Goal: Task Accomplishment & Management: Manage account settings

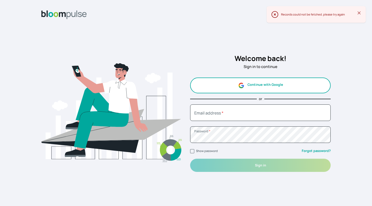
click at [359, 13] on icon at bounding box center [358, 12] width 5 height 5
click at [279, 85] on button "Continue with Google" at bounding box center [260, 85] width 140 height 16
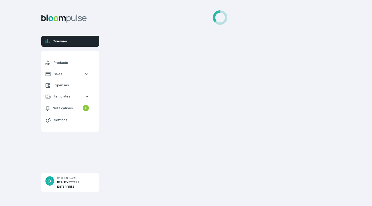
select select "2025"
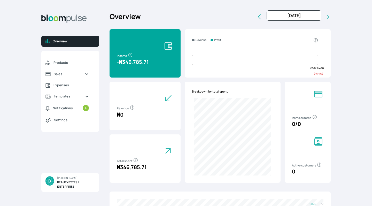
click at [198, 20] on div "Overview [DATE] [DATE] Last month Last 3 months Last 6 months Last 9 months Las…" at bounding box center [219, 19] width 221 height 19
click at [58, 73] on span "Sales" at bounding box center [67, 73] width 27 height 5
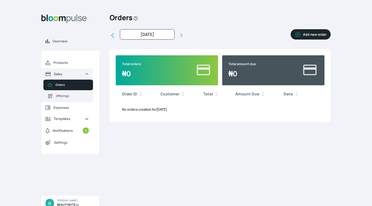
click at [36, 90] on div "Overview Products Sales Orders Offerings Expenses Templates Notifications 4 Set…" at bounding box center [186, 103] width 372 height 206
click at [56, 129] on span "Notifications" at bounding box center [63, 130] width 20 height 5
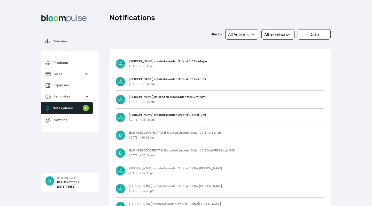
click at [20, 104] on div "Overview Products Sales Expenses Templates Notifications 4 Settings B BEAUTYBYT…" at bounding box center [186, 103] width 372 height 206
click at [62, 61] on span "Products" at bounding box center [70, 62] width 35 height 5
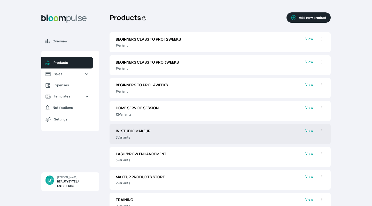
click at [308, 129] on link "View" at bounding box center [309, 134] width 8 height 12
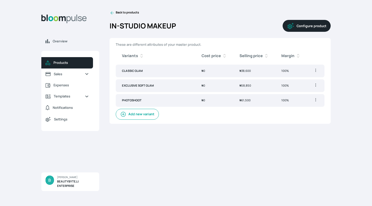
click at [315, 71] on icon "button" at bounding box center [315, 70] width 5 height 5
click at [293, 81] on span "Edit" at bounding box center [295, 80] width 37 height 5
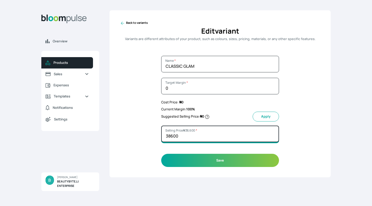
click at [173, 135] on input "38600" at bounding box center [220, 133] width 118 height 17
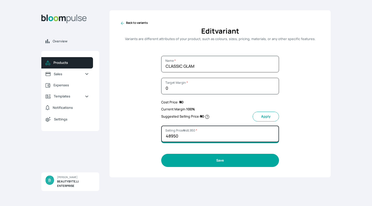
type input "48950"
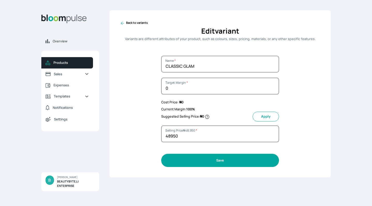
click at [182, 156] on button "Save" at bounding box center [220, 160] width 118 height 13
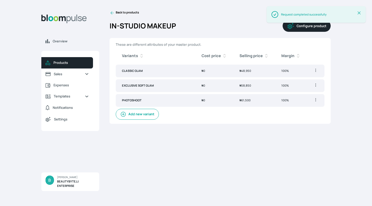
click at [316, 86] on icon "button" at bounding box center [315, 84] width 5 height 5
click at [298, 93] on span "Edit" at bounding box center [295, 95] width 37 height 5
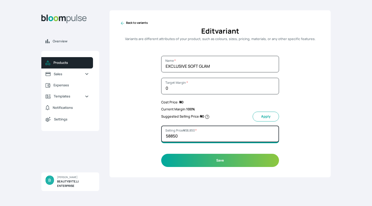
click at [181, 137] on input "58850" at bounding box center [220, 133] width 118 height 17
drag, startPoint x: 181, startPoint y: 137, endPoint x: 158, endPoint y: 133, distance: 22.8
click at [158, 133] on div "Back to variants Edit variant Variants are different attributes of your product…" at bounding box center [219, 93] width 221 height 167
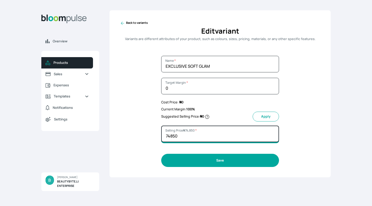
type input "74850"
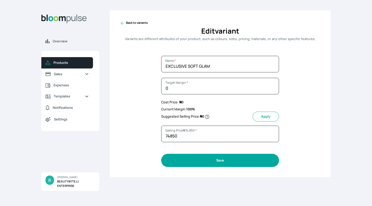
click at [182, 157] on button "Save" at bounding box center [220, 160] width 118 height 13
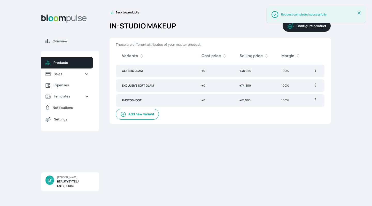
click at [314, 101] on icon "button" at bounding box center [315, 99] width 5 height 5
click at [296, 108] on span "Edit" at bounding box center [295, 110] width 37 height 5
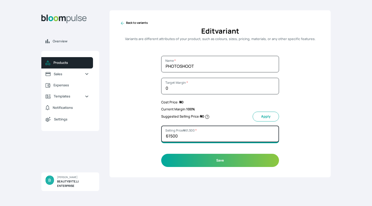
click at [184, 137] on input "61500" at bounding box center [220, 133] width 118 height 17
type input "6"
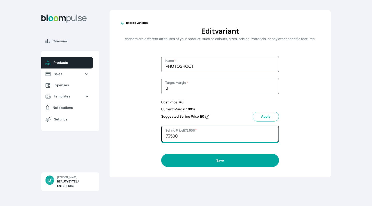
type input "73500"
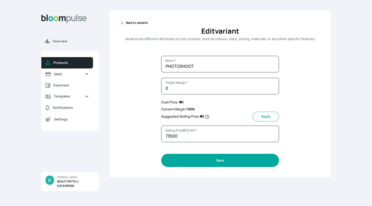
click at [201, 161] on button "Save" at bounding box center [220, 160] width 118 height 13
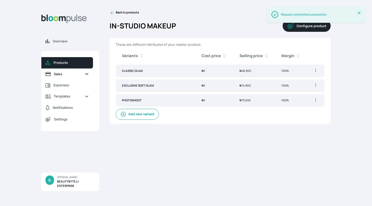
click at [66, 74] on span "Sales" at bounding box center [67, 73] width 27 height 5
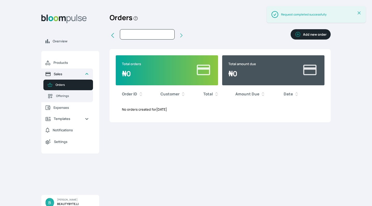
type input "[DATE]"
click at [61, 63] on span "Products" at bounding box center [70, 62] width 35 height 5
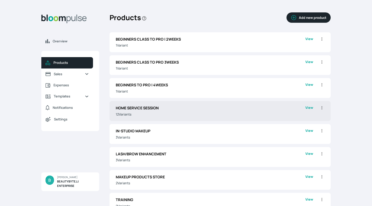
click at [309, 106] on link "View" at bounding box center [309, 111] width 8 height 12
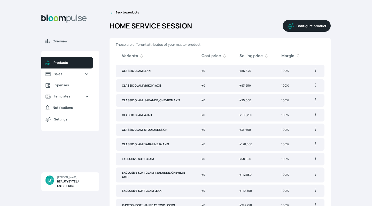
click at [332, 82] on div "Overview Products Sales Expenses Templates Notifications Settings B BEAUTYBYTEJ…" at bounding box center [186, 103] width 372 height 206
click at [317, 72] on icon "button" at bounding box center [315, 70] width 5 height 5
click at [293, 91] on span "Delete" at bounding box center [295, 89] width 37 height 5
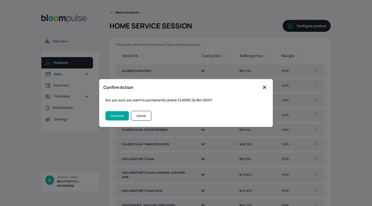
click at [123, 116] on button "Continue" at bounding box center [116, 116] width 23 height 10
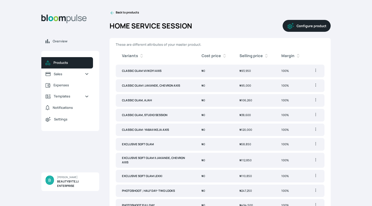
click at [314, 72] on icon "button" at bounding box center [315, 70] width 5 height 5
click at [292, 88] on span "Delete" at bounding box center [295, 89] width 37 height 5
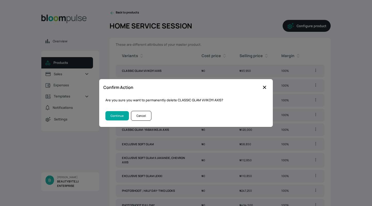
click at [123, 116] on button "Continue" at bounding box center [116, 116] width 23 height 10
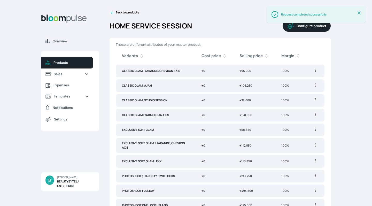
click at [333, 114] on div "Overview Products Sales Expenses Templates Notifications Settings B BEAUTYBYTEJ…" at bounding box center [186, 103] width 372 height 206
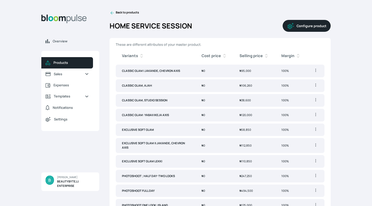
click at [315, 129] on icon "button" at bounding box center [315, 128] width 5 height 5
click at [288, 138] on span "Edit" at bounding box center [295, 139] width 37 height 5
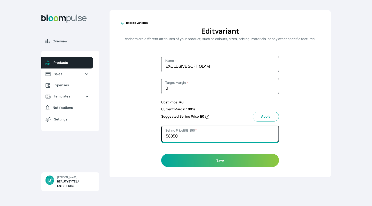
drag, startPoint x: 182, startPoint y: 133, endPoint x: 159, endPoint y: 133, distance: 22.7
click at [159, 133] on div "Back to variants Edit variant Variants are different attributes of your product…" at bounding box center [219, 93] width 221 height 167
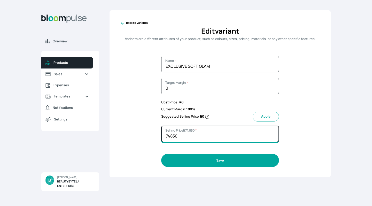
type input "74850"
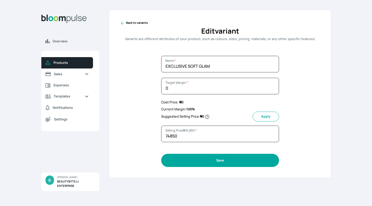
click at [179, 161] on button "Save" at bounding box center [220, 160] width 118 height 13
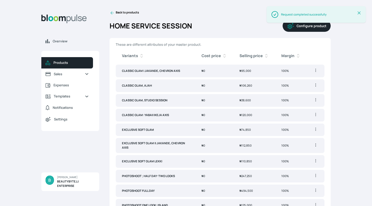
click at [317, 160] on icon "button" at bounding box center [315, 160] width 5 height 5
click at [290, 171] on span "Edit" at bounding box center [295, 170] width 37 height 5
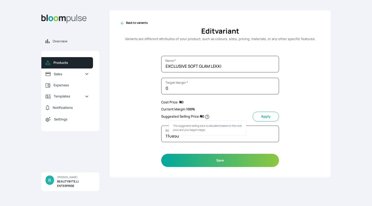
click at [187, 132] on span "The suggested selling price is calculated based on the cost price and your targ…" at bounding box center [206, 127] width 77 height 15
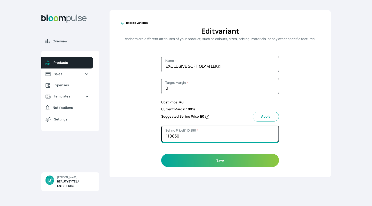
click at [183, 138] on input "110850" at bounding box center [220, 133] width 118 height 17
drag, startPoint x: 182, startPoint y: 136, endPoint x: 167, endPoint y: 136, distance: 15.0
click at [167, 136] on input "110850" at bounding box center [220, 133] width 118 height 17
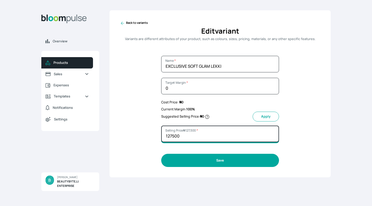
type input "127500"
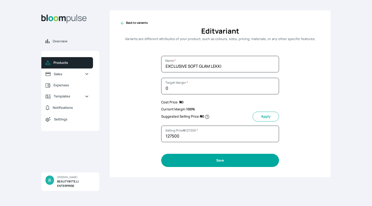
click at [191, 160] on button "Save" at bounding box center [220, 160] width 118 height 13
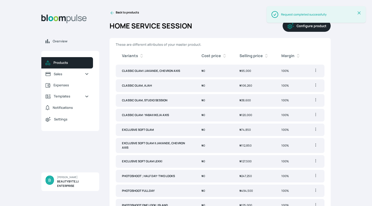
click at [343, 126] on div "Overview Products Sales Expenses Templates Notifications Settings B BEAUTYBYTEJ…" at bounding box center [186, 103] width 372 height 206
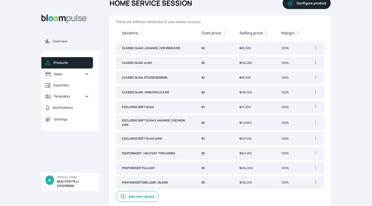
scroll to position [20, 0]
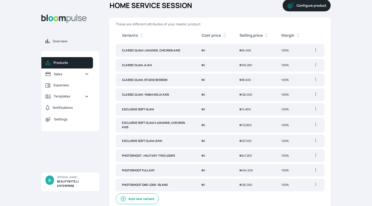
click at [317, 125] on icon "button" at bounding box center [315, 124] width 5 height 5
click at [293, 132] on span "Edit" at bounding box center [295, 134] width 37 height 5
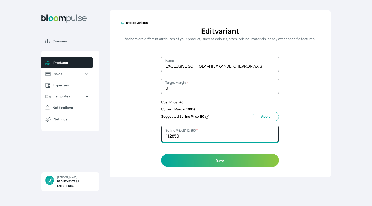
drag, startPoint x: 186, startPoint y: 135, endPoint x: 167, endPoint y: 134, distance: 18.3
click at [167, 134] on input "112850" at bounding box center [220, 133] width 118 height 17
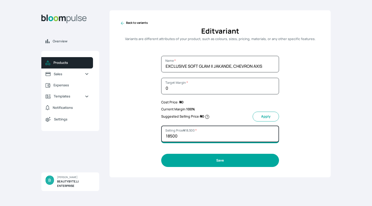
type input "18500"
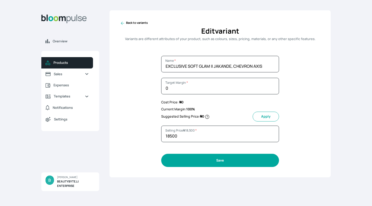
click at [200, 159] on button "Save" at bounding box center [220, 160] width 118 height 13
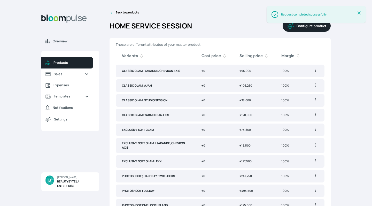
click at [315, 146] on icon "button" at bounding box center [315, 144] width 5 height 5
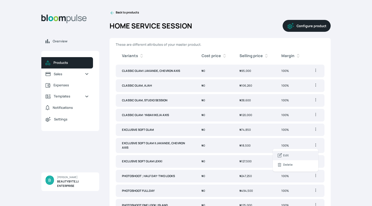
click at [294, 153] on span "Edit" at bounding box center [295, 155] width 37 height 5
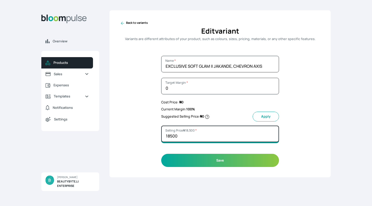
click at [182, 135] on input "18500" at bounding box center [220, 133] width 118 height 17
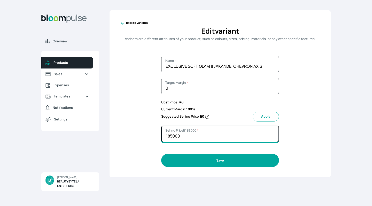
type input "185000"
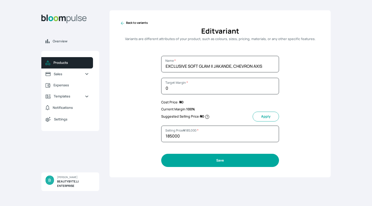
click at [184, 161] on button "Save" at bounding box center [220, 160] width 118 height 13
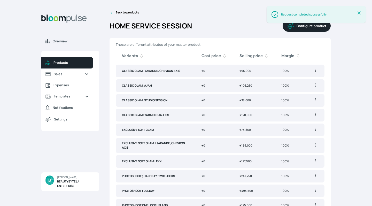
click at [335, 117] on div "Overview Products Sales Expenses Templates Notifications Settings B BEAUTYBYTEJ…" at bounding box center [186, 103] width 372 height 206
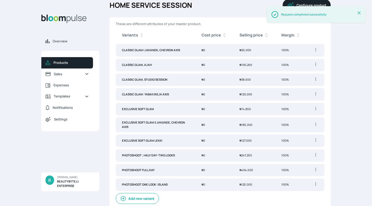
scroll to position [20, 0]
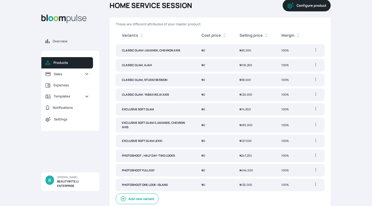
click at [316, 138] on icon "button" at bounding box center [315, 140] width 5 height 5
click at [291, 150] on span "Edit" at bounding box center [295, 150] width 37 height 5
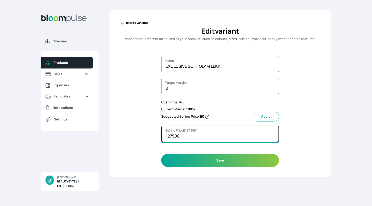
click at [182, 135] on input "127500" at bounding box center [220, 133] width 118 height 17
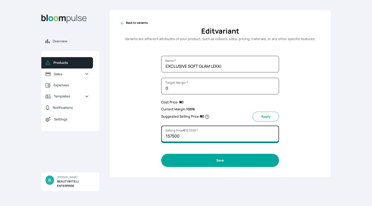
type input "157500"
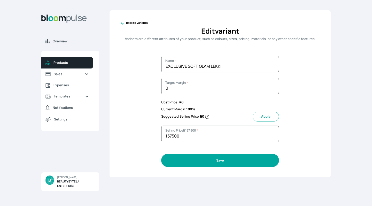
click at [205, 161] on button "Save" at bounding box center [220, 160] width 118 height 13
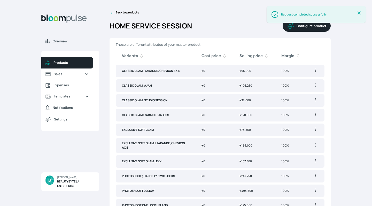
click at [351, 82] on div "Overview Products Sales Expenses Templates Notifications Settings B BEAUTYBYTEJ…" at bounding box center [186, 103] width 372 height 206
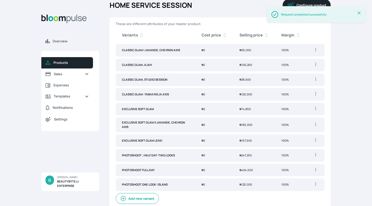
scroll to position [20, 0]
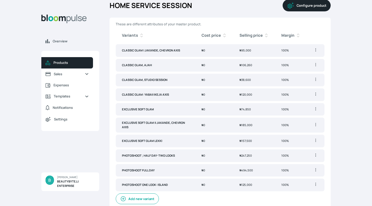
click at [315, 153] on icon "button" at bounding box center [315, 154] width 1 height 3
click at [279, 163] on icon at bounding box center [279, 165] width 5 height 5
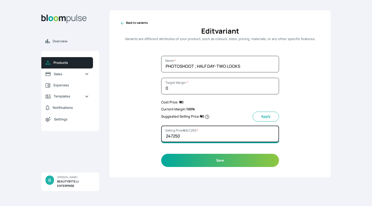
drag, startPoint x: 182, startPoint y: 132, endPoint x: 164, endPoint y: 132, distance: 18.6
click at [164, 132] on input "247250" at bounding box center [220, 133] width 118 height 17
type input "301700"
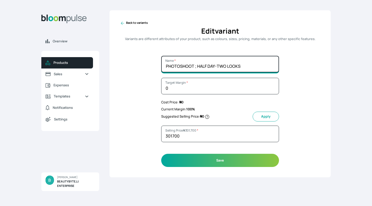
click at [225, 66] on input "PHOTOSHOOT ; HALF DAY-TWO LOOKS" at bounding box center [220, 64] width 118 height 17
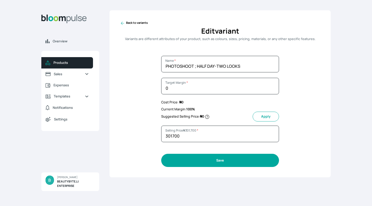
click at [218, 160] on button "Save" at bounding box center [220, 160] width 118 height 13
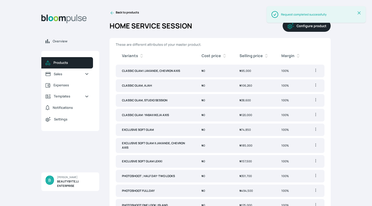
click at [96, 47] on div "Overview Products Sales Expenses Templates Notifications Settings B BEAUTYBYTEJ…" at bounding box center [70, 107] width 58 height 168
click at [316, 69] on icon "button" at bounding box center [315, 70] width 5 height 5
click at [294, 88] on span "Delete" at bounding box center [295, 89] width 37 height 5
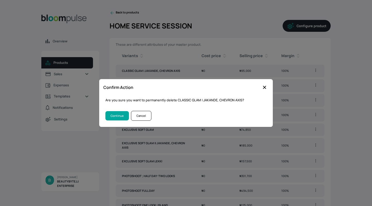
click at [123, 116] on button "Continue" at bounding box center [116, 116] width 23 height 10
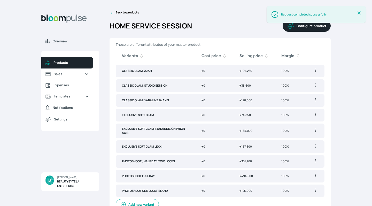
click at [315, 71] on icon "button" at bounding box center [315, 70] width 5 height 5
click at [295, 91] on span "Delete" at bounding box center [295, 89] width 37 height 5
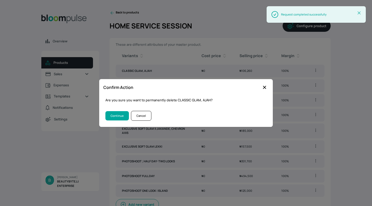
click at [121, 118] on button "Continue" at bounding box center [116, 116] width 23 height 10
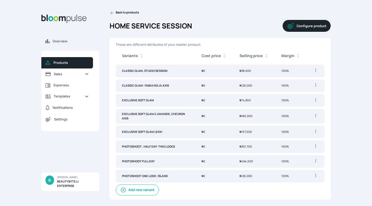
click at [315, 71] on icon "button" at bounding box center [315, 70] width 5 height 5
click at [299, 89] on span "Delete" at bounding box center [295, 89] width 37 height 5
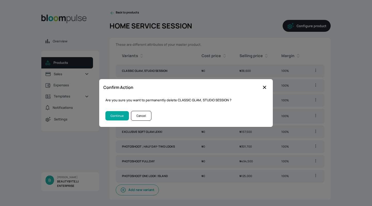
click at [119, 117] on button "Continue" at bounding box center [116, 116] width 23 height 10
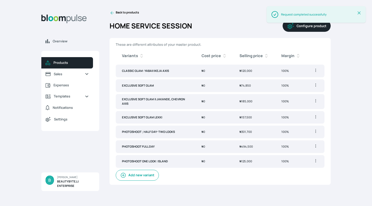
click at [317, 69] on icon "button" at bounding box center [315, 70] width 5 height 5
click at [288, 92] on li "Delete" at bounding box center [294, 89] width 45 height 9
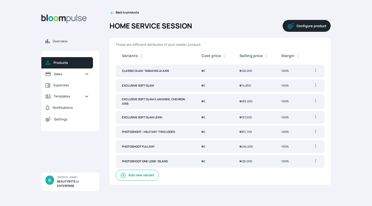
click at [316, 69] on icon "button" at bounding box center [315, 70] width 5 height 5
click at [336, 28] on div "Overview Products Sales Expenses Templates Notifications Settings B BEAUTYBYTEJ…" at bounding box center [186, 103] width 372 height 206
click at [69, 119] on span "Settings" at bounding box center [71, 119] width 35 height 5
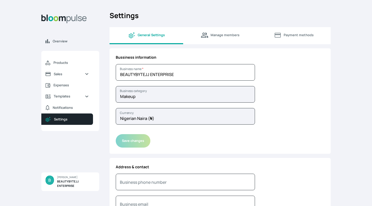
click at [236, 34] on span "Manage members" at bounding box center [224, 35] width 29 height 5
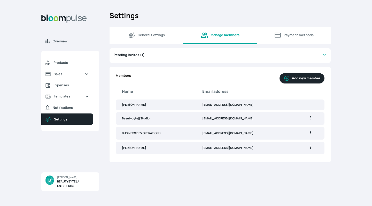
click at [310, 133] on icon "button" at bounding box center [310, 132] width 5 height 5
click at [261, 82] on div "Members Add new member" at bounding box center [220, 78] width 208 height 10
click at [301, 79] on button "Add new member" at bounding box center [301, 78] width 45 height 10
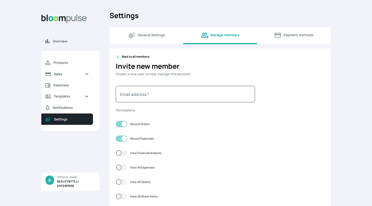
click at [283, 118] on div "Back to all members Invite new member Create a new user to help manage this acc…" at bounding box center [219, 145] width 221 height 195
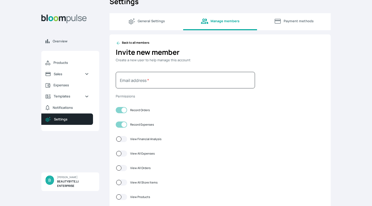
scroll to position [-1, 0]
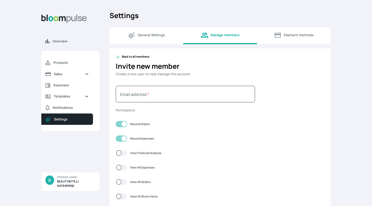
click at [120, 182] on div at bounding box center [121, 182] width 11 height 6
click at [116, 182] on input "View All Orders" at bounding box center [115, 182] width 0 height 0
checkbox input "true"
click at [120, 197] on div at bounding box center [121, 196] width 11 height 6
click at [116, 196] on input "View All Store Items" at bounding box center [115, 196] width 0 height 0
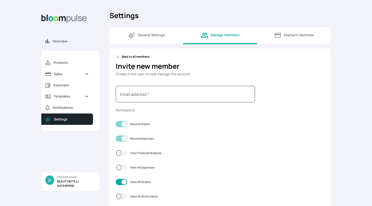
checkbox input "true"
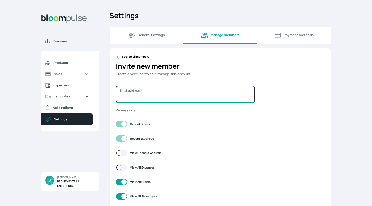
click at [145, 93] on input "Email address *" at bounding box center [185, 94] width 139 height 17
type input "[EMAIL_ADDRESS][DOMAIN_NAME]"
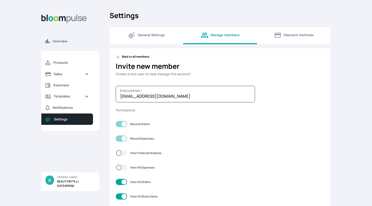
click at [246, 66] on h2 "Invite new member" at bounding box center [220, 66] width 208 height 11
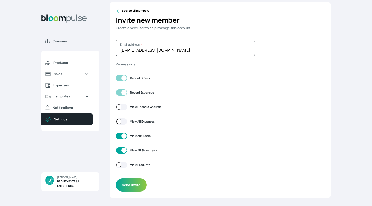
scroll to position [45, 0]
click at [132, 190] on button "Send invite" at bounding box center [131, 185] width 31 height 13
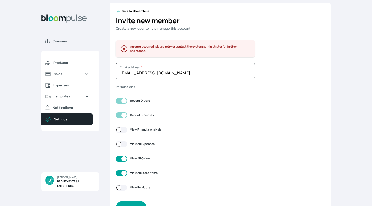
click at [135, 204] on button "Send invite" at bounding box center [131, 207] width 31 height 13
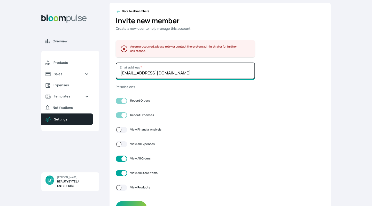
drag, startPoint x: 190, startPoint y: 73, endPoint x: 110, endPoint y: 70, distance: 80.3
click at [110, 70] on div "Back to all members Invite new member Create a new user to help manage this acc…" at bounding box center [219, 111] width 221 height 217
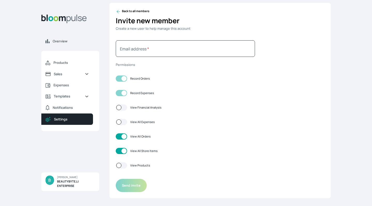
click at [117, 12] on icon at bounding box center [118, 11] width 3 height 3
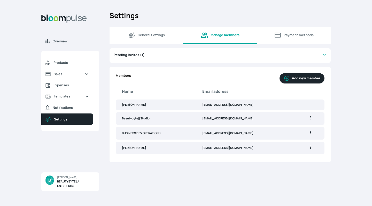
click at [309, 132] on icon "button" at bounding box center [310, 132] width 5 height 5
click at [282, 140] on icon at bounding box center [279, 142] width 5 height 5
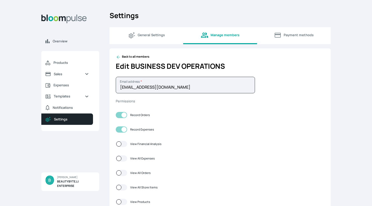
click at [217, 68] on h2 "Edit BUSINESS DEV OPERATIONS" at bounding box center [220, 66] width 208 height 11
click at [225, 65] on h2 "Edit BUSINESS DEV OPERATIONS" at bounding box center [220, 66] width 208 height 11
click at [146, 70] on h2 "Edit BUSINESS DEV OPERATIONS" at bounding box center [220, 66] width 208 height 11
click at [143, 69] on h2 "Edit BUSINESS DEV OPERATIONS" at bounding box center [220, 66] width 208 height 11
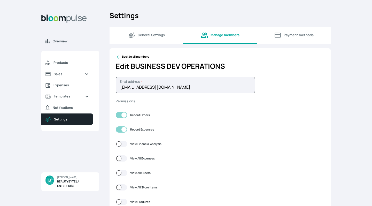
click at [118, 58] on icon at bounding box center [118, 56] width 5 height 5
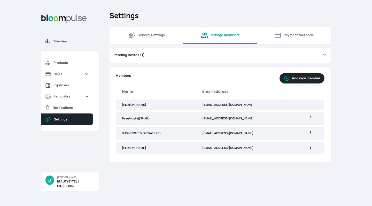
click at [145, 34] on span "General Settings" at bounding box center [151, 35] width 27 height 5
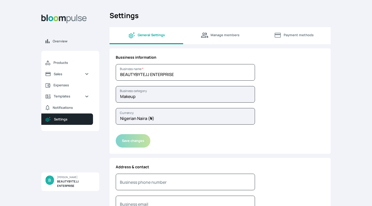
click at [263, 100] on div "Bussiness information Business name * Business category Currency Save changes" at bounding box center [219, 100] width 221 height 105
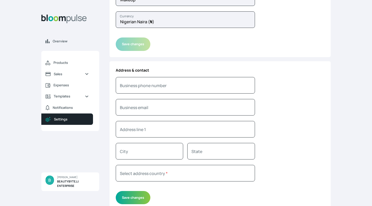
scroll to position [121, 0]
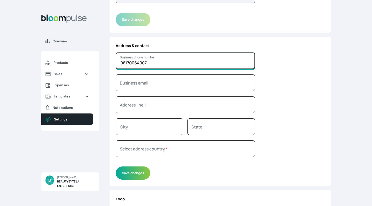
type input "08170064007"
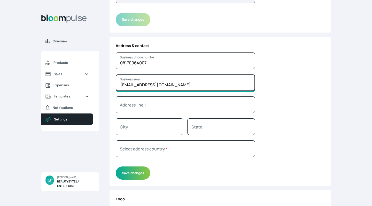
type input "[EMAIL_ADDRESS][DOMAIN_NAME]"
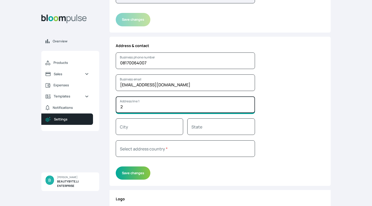
type input "24"
type input "[STREET_ADDRESS]"
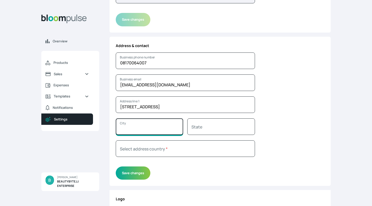
type input "[GEOGRAPHIC_DATA]"
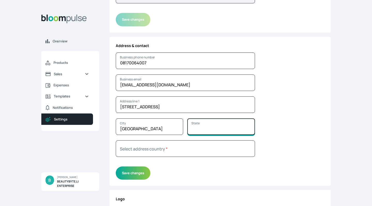
type input "[GEOGRAPHIC_DATA]"
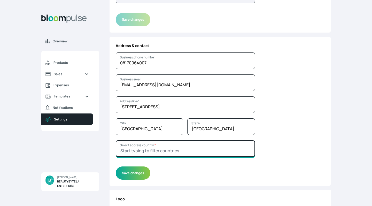
type input "[GEOGRAPHIC_DATA]"
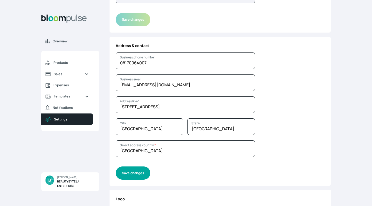
click at [129, 176] on button "Save changes" at bounding box center [133, 172] width 35 height 13
click at [129, 175] on button "Save changes" at bounding box center [133, 172] width 35 height 13
click at [208, 23] on div "Save changes" at bounding box center [185, 17] width 139 height 17
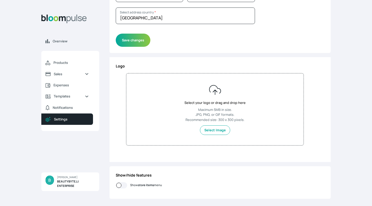
scroll to position [253, 0]
click at [131, 40] on button "Save changes" at bounding box center [133, 40] width 35 height 13
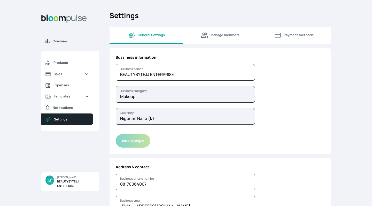
scroll to position [0, 0]
click at [58, 62] on span "Products" at bounding box center [70, 62] width 35 height 5
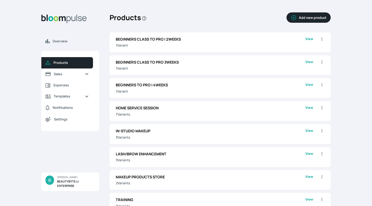
click at [356, 34] on div "Overview Products Sales Expenses Templates Notifications Settings B BEAUTYBYTEJ…" at bounding box center [186, 103] width 372 height 206
click at [61, 74] on span "Sales" at bounding box center [67, 73] width 27 height 5
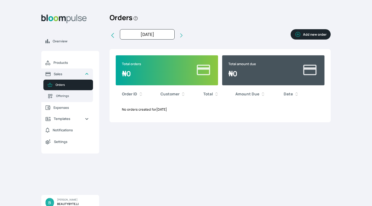
click at [299, 34] on icon "button" at bounding box center [297, 34] width 5 height 5
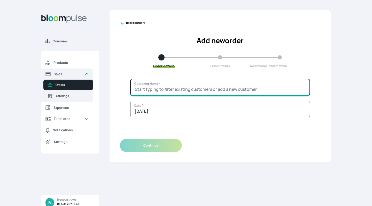
click at [146, 87] on input "Customer Name *" at bounding box center [220, 87] width 180 height 17
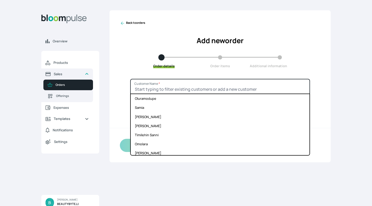
click at [153, 89] on input "Customer Name *" at bounding box center [220, 87] width 180 height 17
type input "O"
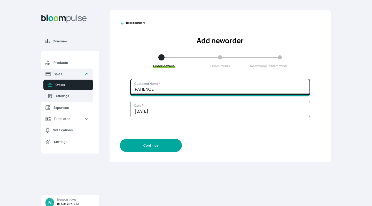
type input "PATIENCE"
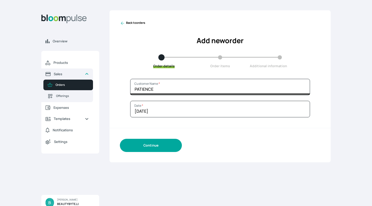
click at [150, 144] on button "Continue" at bounding box center [151, 145] width 62 height 13
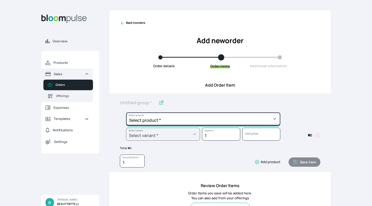
click at [149, 122] on select "Select product * BEGINNERS CLASS TO PRO | 2WEEKS BEGINNERS CLASS TO PRO 3WEEKS …" at bounding box center [203, 118] width 154 height 13
select select "47498ad7-28a4-4806-83ac-6ac15cf9bb64"
type input "HOME SERVICE SESSION"
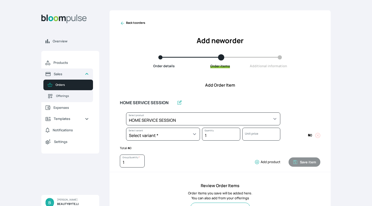
click at [113, 126] on div "HOME SERVICE SESSION Select product * BEGINNERS CLASS TO PRO | 2WEEKS BEGINNERS…" at bounding box center [219, 132] width 221 height 79
click at [250, 83] on h4 "Add Order Item" at bounding box center [219, 85] width 221 height 6
click at [138, 90] on div "Add Order Item HOME SERVICE SESSION Select product * BEGINNERS CLASS TO PRO | 2…" at bounding box center [219, 152] width 221 height 141
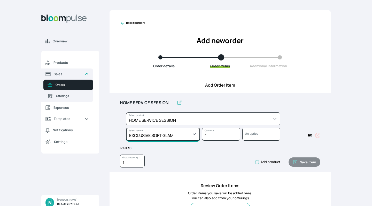
select select "47498ad7-28a4-4806-83ac-6ac15cf9bb64"
select select "26d9b566-b53a-436b-839d-2ffab3d268a9"
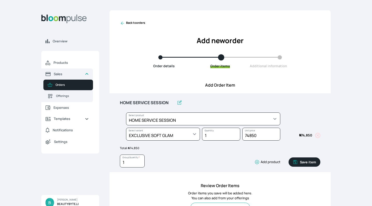
drag, startPoint x: 308, startPoint y: 77, endPoint x: 311, endPoint y: 77, distance: 3.6
click at [308, 77] on div "Back to orders Add new order Order details Order items Additional information" at bounding box center [219, 44] width 221 height 68
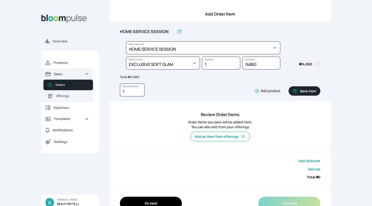
scroll to position [75, 0]
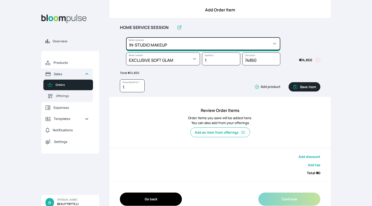
select select "b7a703cf-0f92-4fde-a531-00fa01c56904"
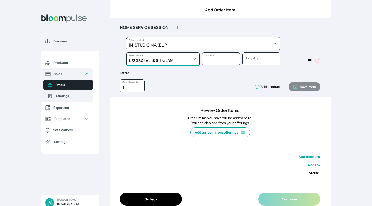
select select "b7a703cf-0f92-4fde-a531-00fa01c56904"
select select "814b80b1-97dd-4a26-bccb-bf0e0f9dc613"
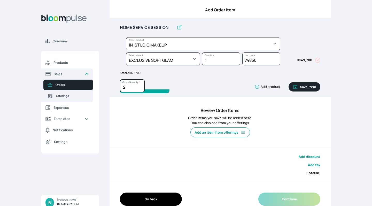
click at [139, 85] on input "2" at bounding box center [132, 85] width 25 height 13
click at [139, 85] on input "3" at bounding box center [132, 85] width 25 height 13
click at [139, 85] on input "4" at bounding box center [132, 85] width 25 height 13
click at [139, 85] on input "5" at bounding box center [132, 85] width 25 height 13
click at [139, 85] on input "6" at bounding box center [132, 85] width 25 height 13
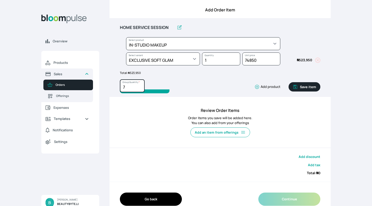
click at [139, 85] on input "7" at bounding box center [132, 85] width 25 height 13
click at [139, 85] on input "8" at bounding box center [132, 85] width 25 height 13
click at [139, 85] on input "9" at bounding box center [132, 85] width 25 height 13
click at [139, 85] on input "10" at bounding box center [132, 85] width 25 height 13
click at [141, 89] on input "9" at bounding box center [132, 85] width 25 height 13
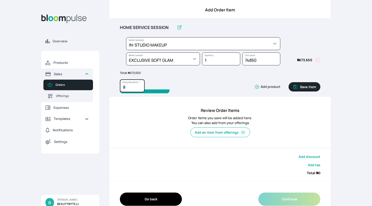
click at [141, 89] on input "8" at bounding box center [132, 85] width 25 height 13
click at [141, 89] on input "7" at bounding box center [132, 85] width 25 height 13
click at [141, 89] on input "6" at bounding box center [132, 85] width 25 height 13
click at [141, 89] on input "5" at bounding box center [132, 85] width 25 height 13
click at [141, 89] on input "4" at bounding box center [132, 85] width 25 height 13
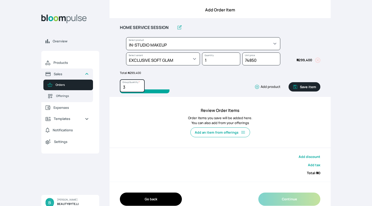
click at [141, 89] on input "3" at bounding box center [132, 85] width 25 height 13
click at [141, 89] on input "2" at bounding box center [132, 85] width 25 height 13
type input "1"
click at [141, 89] on input "1" at bounding box center [132, 85] width 25 height 13
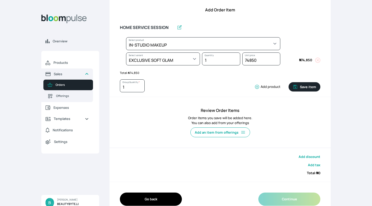
click at [267, 86] on button "Add product" at bounding box center [266, 86] width 28 height 5
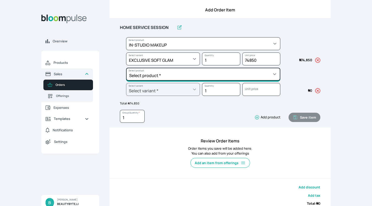
select select "9151c503-fccf-4e73-8aa3-91832009c28e"
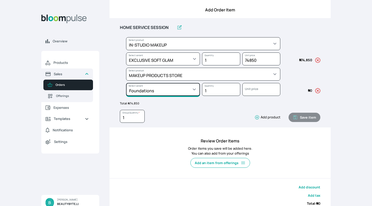
select select "9151c503-fccf-4e73-8aa3-91832009c28e"
select select "2b674742-e5fe-4f6a-adca-8e85df888e22"
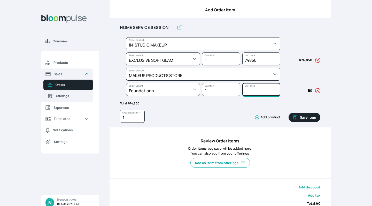
click at [250, 90] on input "Unit price" at bounding box center [261, 89] width 38 height 13
type input "110850"
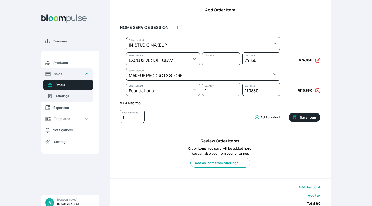
click at [327, 113] on div "HOME SERVICE SESSION Select product * BEGINNERS CLASS TO PRO | 2WEEKS BEGINNERS…" at bounding box center [219, 72] width 221 height 109
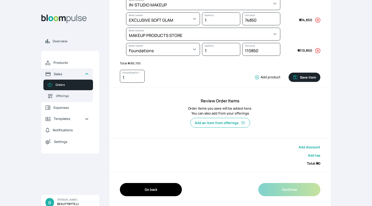
scroll to position [115, 0]
click at [299, 76] on button "Save item" at bounding box center [304, 77] width 32 height 9
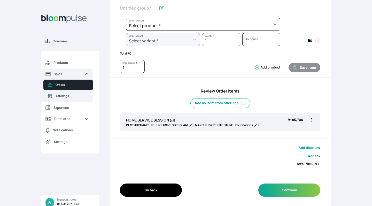
click at [298, 24] on span at bounding box center [300, 25] width 40 height 15
click at [294, 192] on button "Continue" at bounding box center [289, 189] width 62 height 13
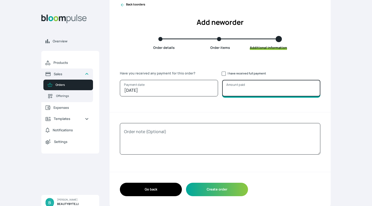
click at [234, 90] on input "Amount paid" at bounding box center [271, 88] width 98 height 17
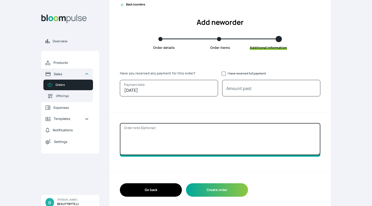
type input "0"
click at [147, 133] on textarea "Order note (Optional)" at bounding box center [220, 139] width 200 height 32
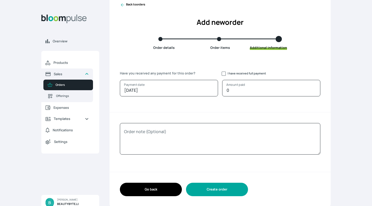
click at [203, 188] on button "Create order" at bounding box center [217, 188] width 62 height 13
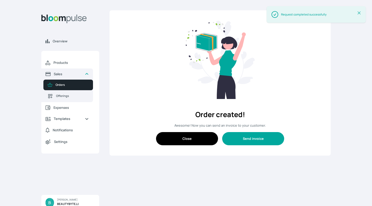
click at [238, 141] on button "Send invoice" at bounding box center [253, 138] width 62 height 13
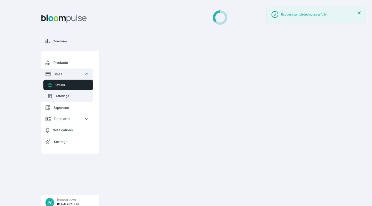
select select
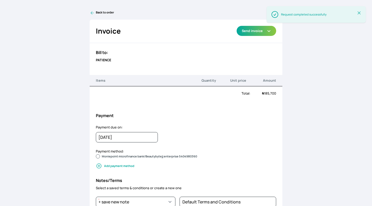
radio input "true"
select select "a96d2285-d479-4b83-84bb-11edd5014c99"
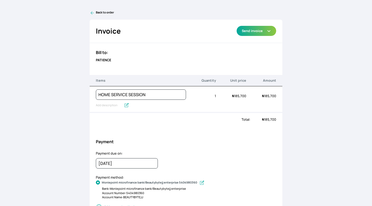
click at [82, 39] on div "Back to order Invoice Send via Email Send via WhatsApp Export as PDF Preview Se…" at bounding box center [186, 103] width 372 height 206
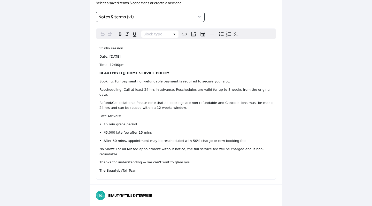
scroll to position [225, 0]
click at [119, 56] on span "Date: [DATE]" at bounding box center [109, 57] width 21 height 4
click at [120, 55] on span "Date: [DATE]" at bounding box center [109, 57] width 21 height 4
click at [115, 56] on span "Date: [DATE]" at bounding box center [109, 57] width 21 height 4
click at [125, 63] on p "Time: 12:30pm" at bounding box center [185, 64] width 173 height 5
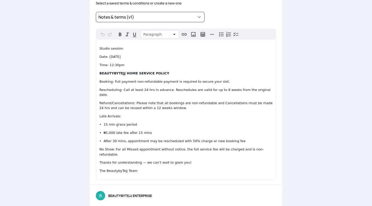
click at [98, 6] on div "Notes/Terms Select a saved terms & conditions or create a new one Notes & terms…" at bounding box center [186, 89] width 193 height 192
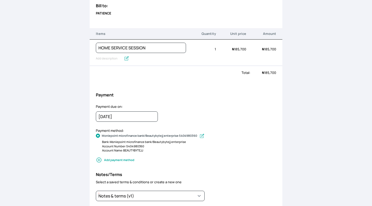
scroll to position [39, 0]
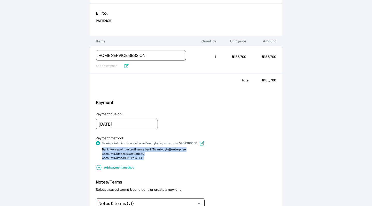
drag, startPoint x: 102, startPoint y: 148, endPoint x: 148, endPoint y: 164, distance: 49.1
click at [148, 164] on div "Payment method: Moniepoint microfinance bank/Beautybytejj enterprise 5404980360…" at bounding box center [186, 154] width 193 height 39
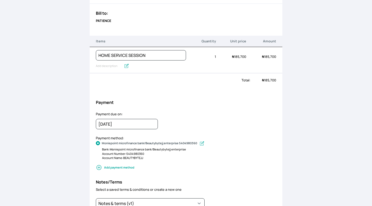
click at [166, 86] on div "Total: ₦ 185,700" at bounding box center [186, 80] width 193 height 14
click at [103, 124] on input "[DATE]" at bounding box center [127, 124] width 62 height 10
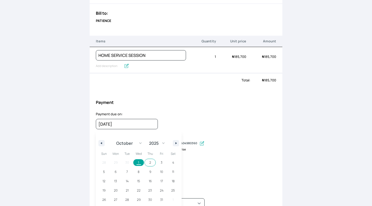
click at [152, 163] on span "2" at bounding box center [150, 162] width 12 height 7
click at [151, 162] on span "2" at bounding box center [150, 162] width 12 height 7
click at [161, 163] on span "3" at bounding box center [162, 162] width 12 height 7
type input "[DATE]"
click at [162, 161] on span "3" at bounding box center [162, 162] width 12 height 7
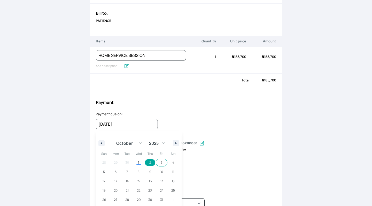
click at [140, 94] on div "Payment" at bounding box center [186, 102] width 193 height 19
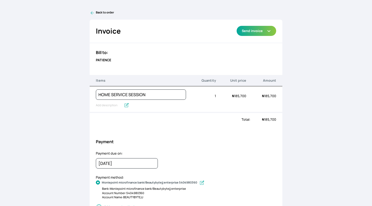
scroll to position [0, 0]
click at [248, 31] on button "Send invoice" at bounding box center [255, 31] width 39 height 10
click at [244, 67] on link "Preview" at bounding box center [255, 68] width 39 height 9
click at [258, 29] on button "Send invoice" at bounding box center [255, 31] width 39 height 10
click at [242, 59] on link "Export as PDF" at bounding box center [255, 59] width 39 height 9
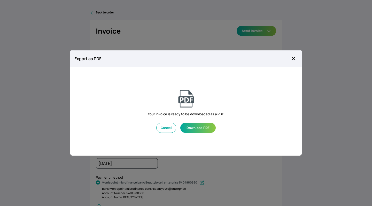
click at [292, 56] on icon "button" at bounding box center [293, 58] width 5 height 5
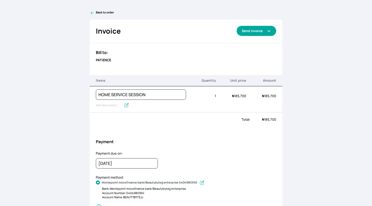
click at [252, 31] on button "Send invoice" at bounding box center [255, 31] width 39 height 10
click at [210, 8] on div "Back to order Invoice Send via Email Send via WhatsApp Export as PDF Preview Se…" at bounding box center [186, 103] width 372 height 206
click at [33, 57] on div "Back to order Invoice Send via Email Send via WhatsApp Export as PDF Preview Se…" at bounding box center [186, 103] width 372 height 206
click at [92, 13] on icon at bounding box center [92, 12] width 5 height 5
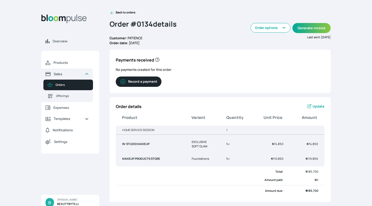
click at [29, 50] on div "Overview Products Sales Orders Offerings Expenses Templates Notifications Setti…" at bounding box center [186, 103] width 372 height 206
